Goal: Complete application form: Complete application form

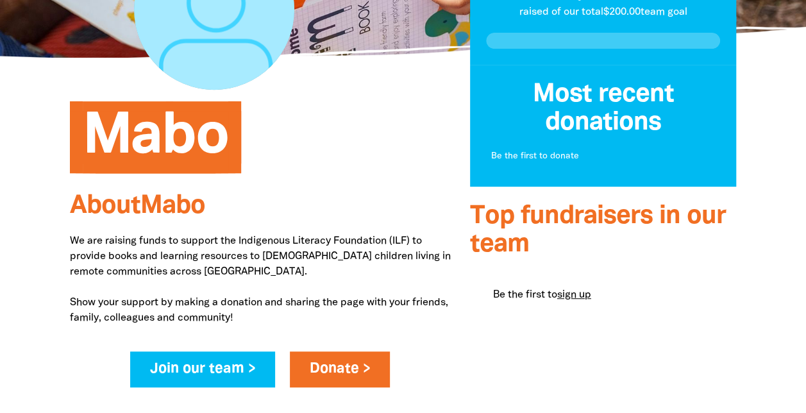
scroll to position [227, 0]
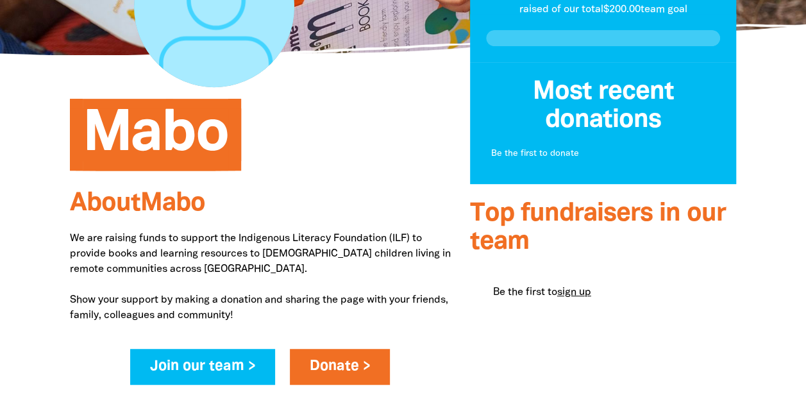
click at [574, 292] on link "sign up" at bounding box center [575, 292] width 34 height 9
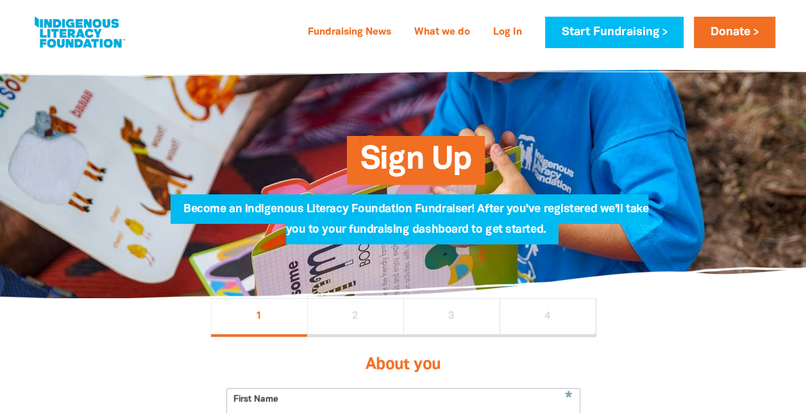
select select "AU"
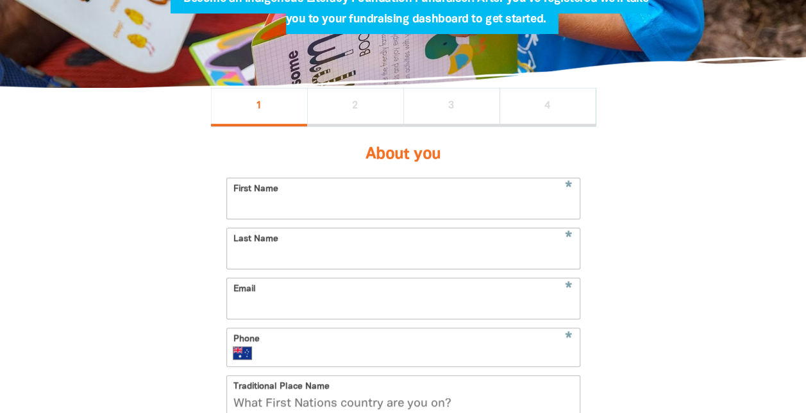
scroll to position [214, 0]
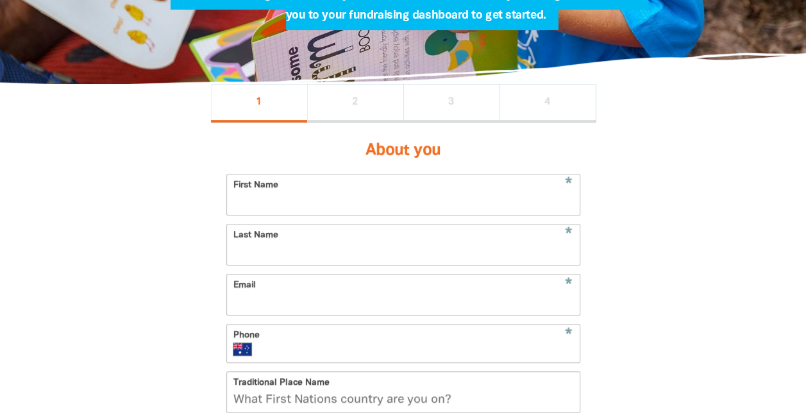
click at [343, 214] on input "First Name" at bounding box center [403, 195] width 353 height 40
type input "Steven Alan Thorne"
type input "Thorne"
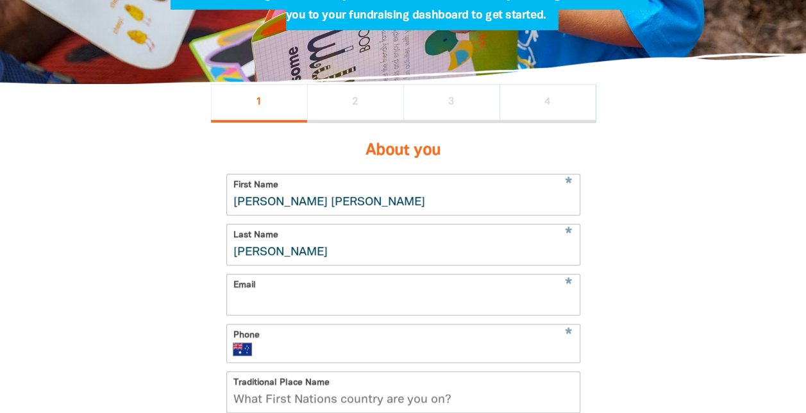
type input "sathorne@hotmail.com"
type input "+61 431 416 961"
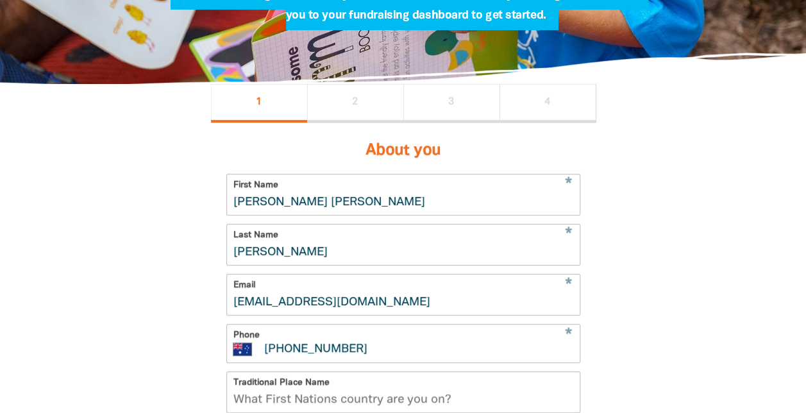
type input "St Kevins College Waterford"
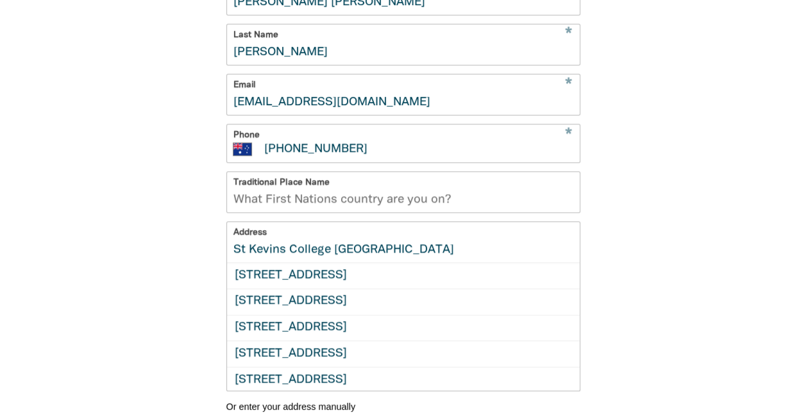
scroll to position [415, 0]
click at [435, 201] on input "Traditional Place Name" at bounding box center [403, 191] width 353 height 40
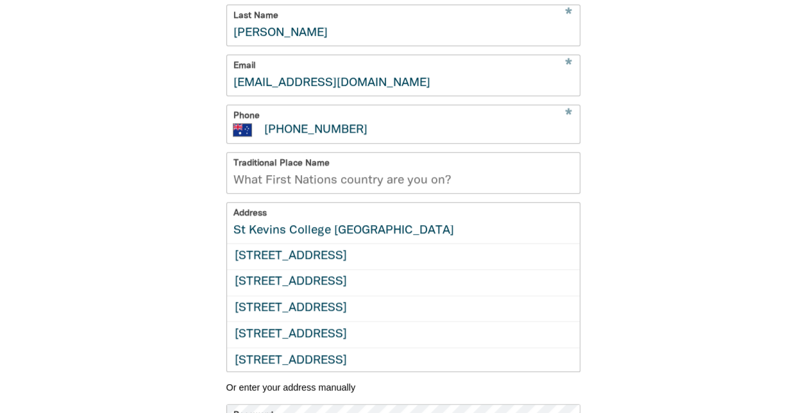
scroll to position [433, 0]
click at [326, 191] on input "Traditional Place Name" at bounding box center [403, 173] width 353 height 40
type input "k"
click at [627, 243] on div "1 2 3 4 About you * First Name Steven Alan Thorne * Last Name Thorne * Email sa…" at bounding box center [404, 222] width 462 height 714
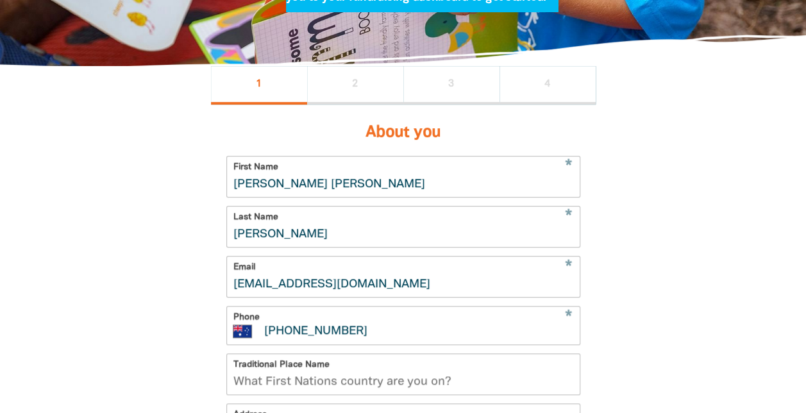
scroll to position [0, 0]
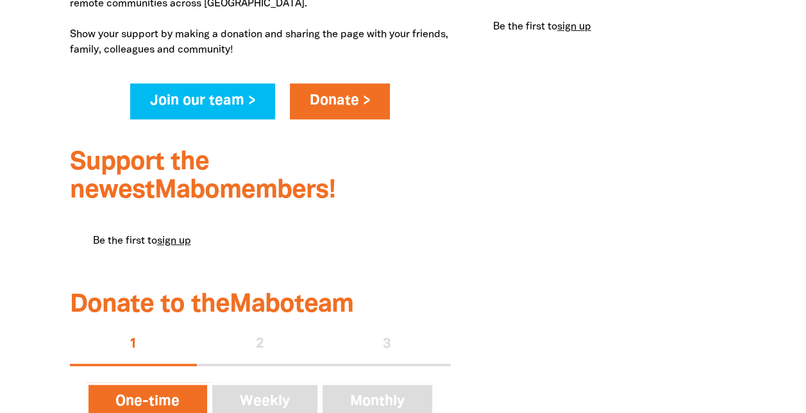
scroll to position [495, 0]
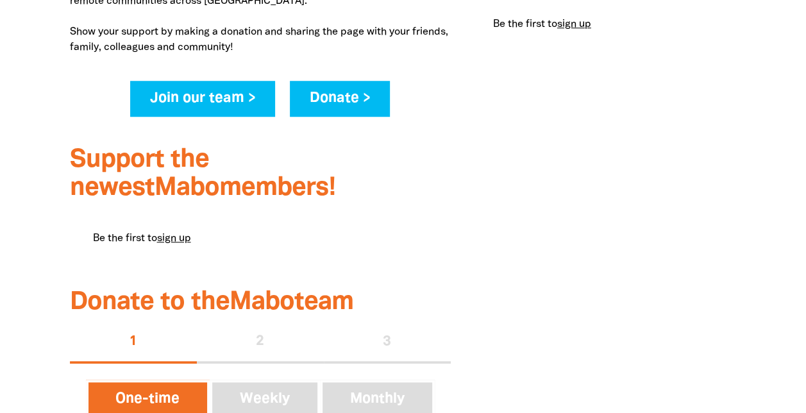
click at [349, 96] on link "Donate >" at bounding box center [340, 99] width 101 height 36
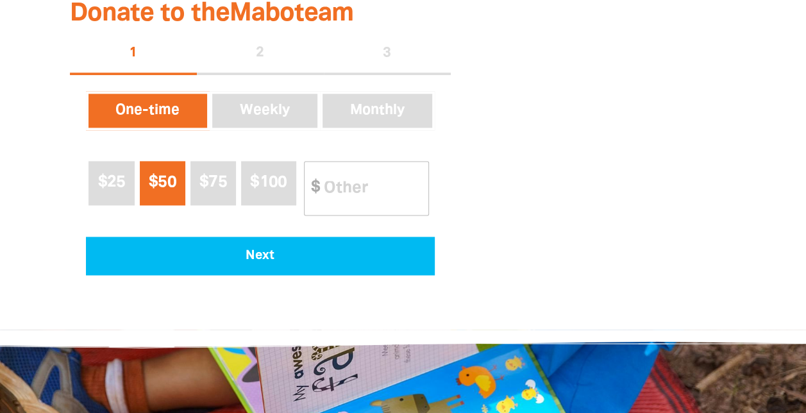
click at [349, 96] on button "Monthly" at bounding box center [377, 111] width 115 height 40
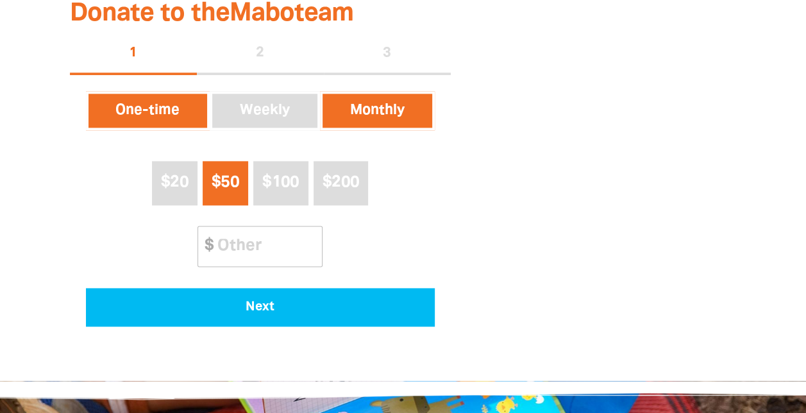
click at [158, 109] on button "One-time" at bounding box center [148, 111] width 124 height 40
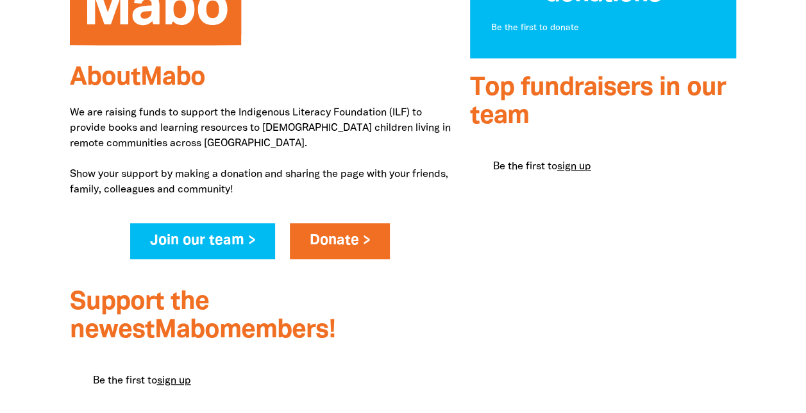
scroll to position [355, 0]
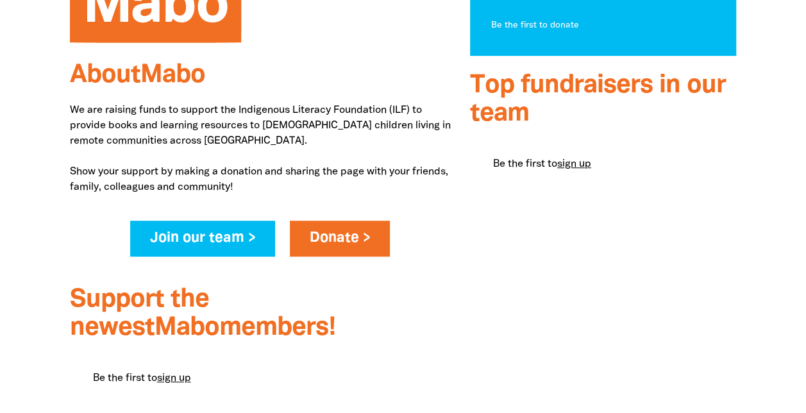
click at [574, 166] on link "sign up" at bounding box center [575, 164] width 34 height 9
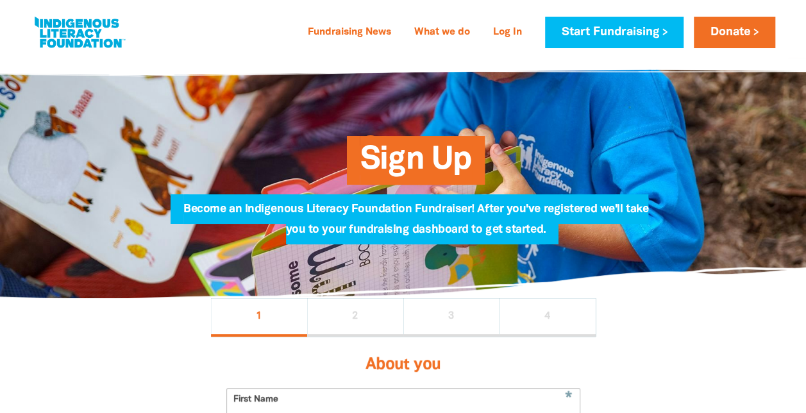
select select "AU"
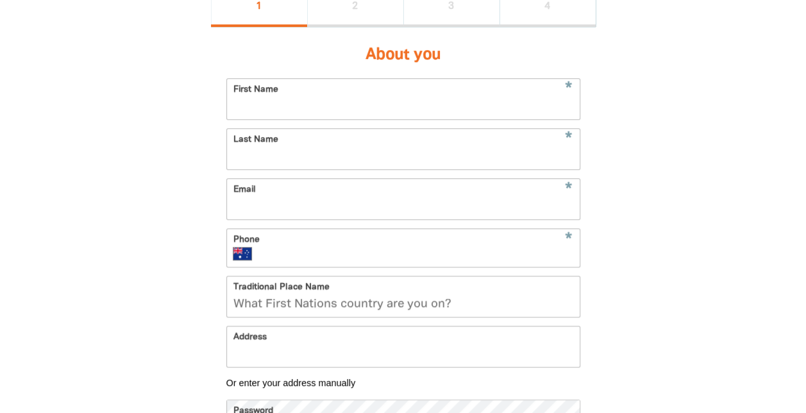
scroll to position [363, 0]
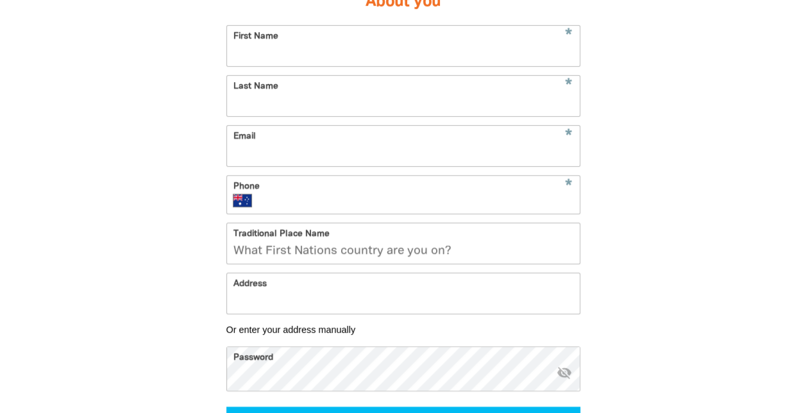
click at [574, 166] on input "Email" at bounding box center [403, 146] width 353 height 40
click at [699, 201] on div "1 2 3 4 About you * First Name * Last Name * Email This field is required warni…" at bounding box center [404, 228] width 770 height 586
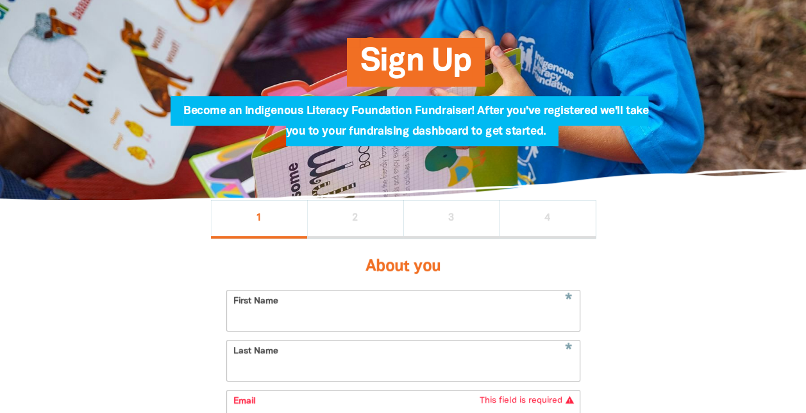
scroll to position [0, 0]
